Goal: Find specific page/section: Find specific page/section

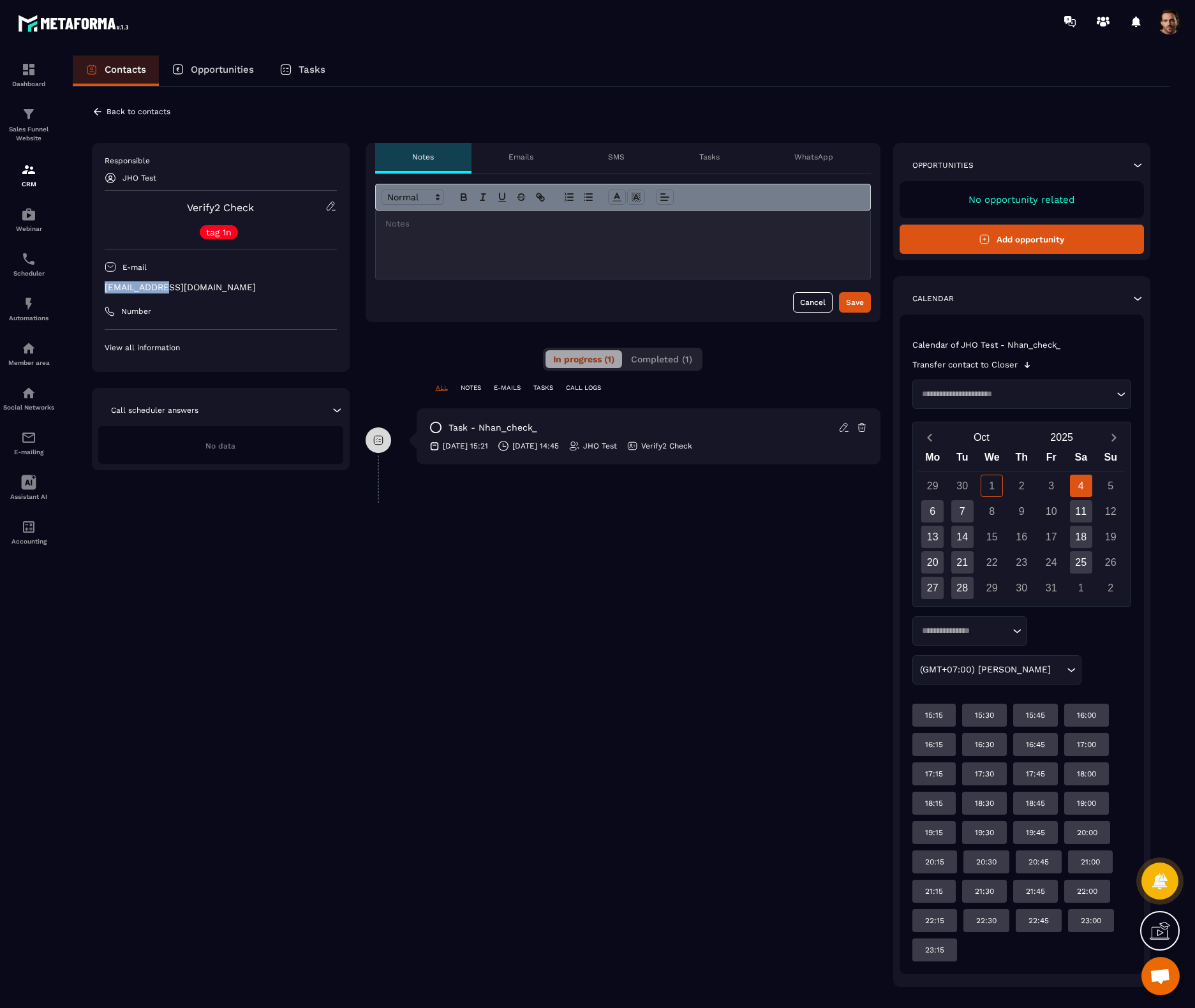
drag, startPoint x: 105, startPoint y: 289, endPoint x: 159, endPoint y: 292, distance: 54.1
click at [159, 292] on p "[EMAIL_ADDRESS][DOMAIN_NAME]" at bounding box center [220, 287] width 232 height 12
copy p "checkverify2"
click at [1004, 636] on input "Search for option" at bounding box center [964, 632] width 92 height 13
click at [968, 691] on li "30 minutes" at bounding box center [970, 683] width 114 height 25
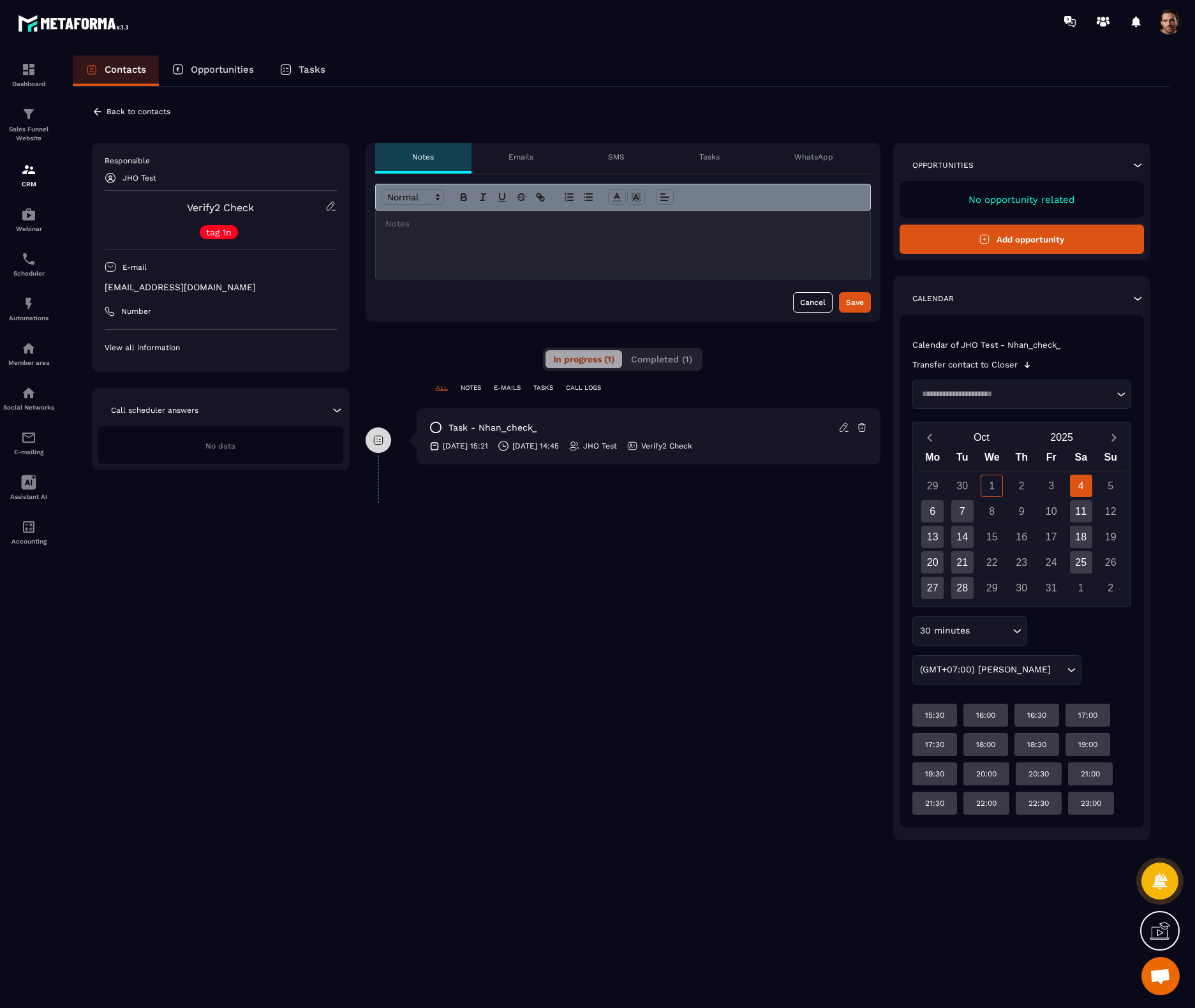
click at [975, 633] on input "Search for option" at bounding box center [991, 631] width 37 height 14
click at [966, 709] on p "45 minutes" at bounding box center [970, 710] width 88 height 13
click at [1014, 637] on icon "Search for option" at bounding box center [1018, 632] width 13 height 13
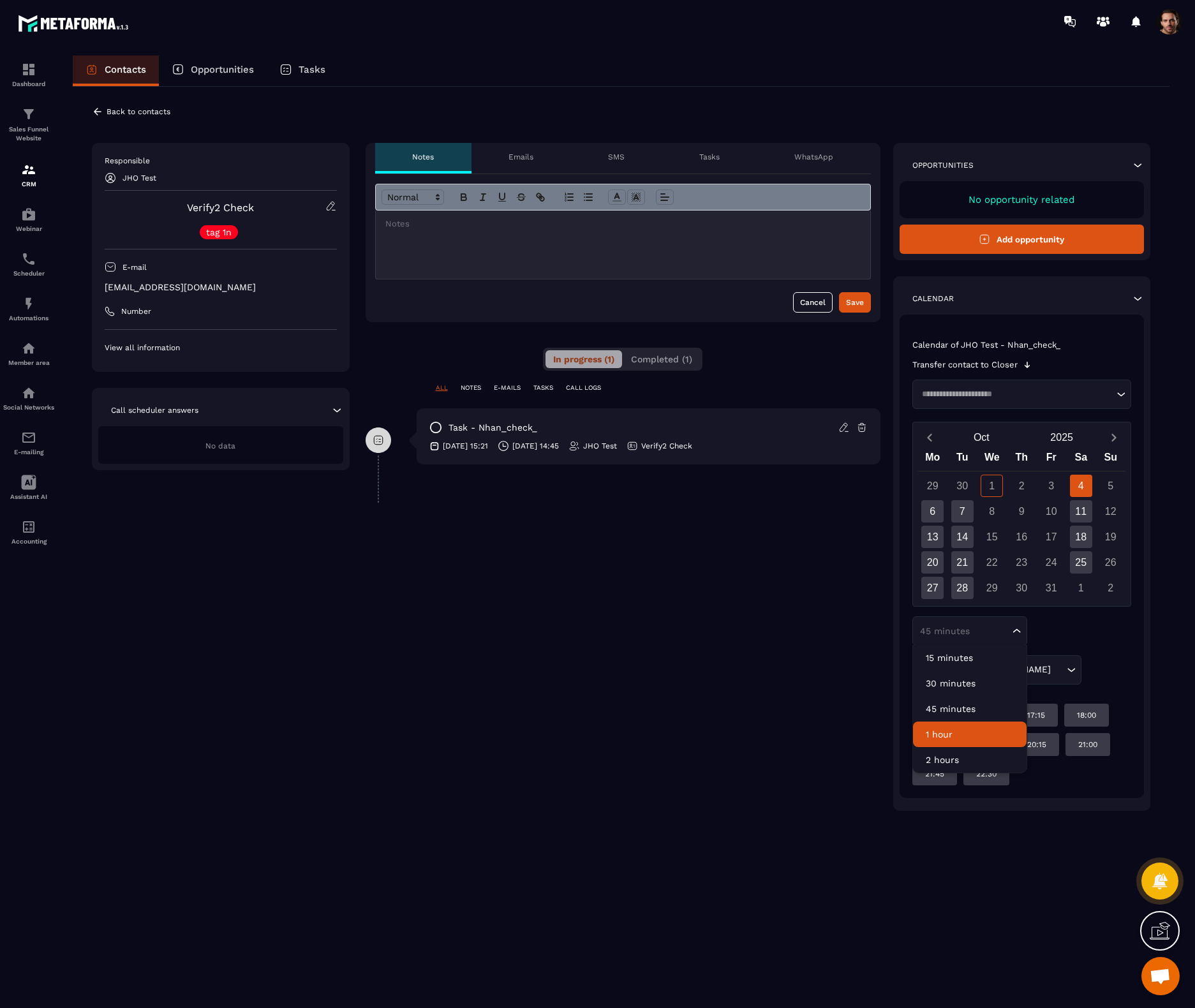
click at [969, 742] on li "1 hour" at bounding box center [970, 734] width 114 height 25
click at [1003, 631] on input "Search for option" at bounding box center [964, 632] width 92 height 13
click at [950, 757] on p "2 hours" at bounding box center [970, 760] width 88 height 13
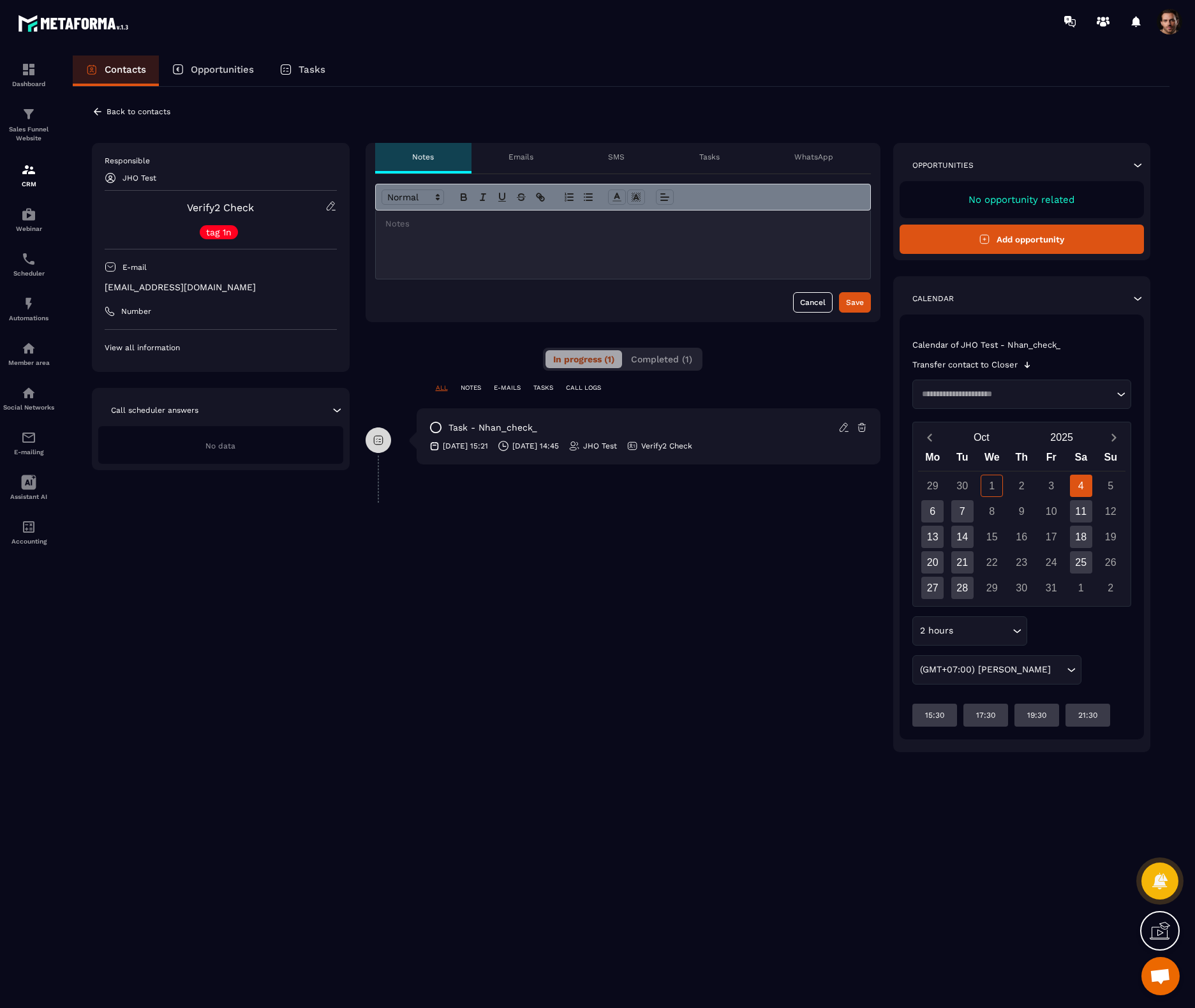
click at [314, 71] on p "Tasks" at bounding box center [312, 69] width 27 height 11
